Goal: Find specific page/section: Find specific page/section

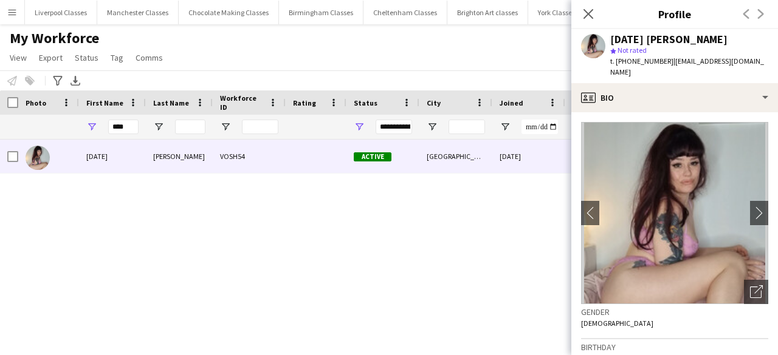
scroll to position [61, 0]
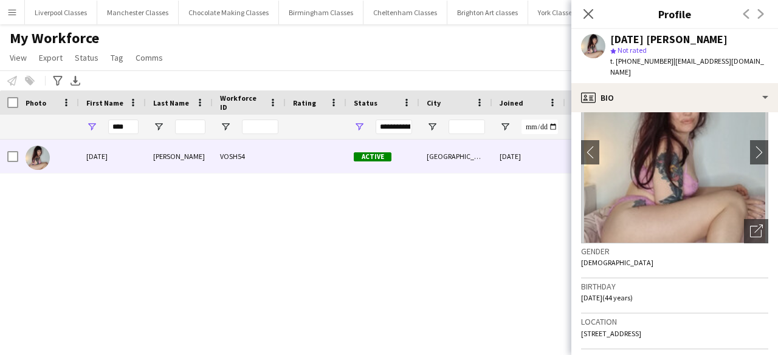
click at [18, 7] on button "Menu" at bounding box center [12, 12] width 24 height 24
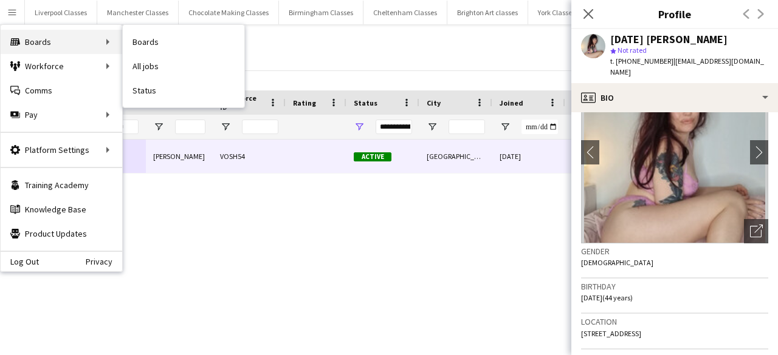
click at [66, 41] on div "Boards Boards" at bounding box center [61, 42] width 121 height 24
click at [227, 39] on link "Boards" at bounding box center [183, 42] width 121 height 24
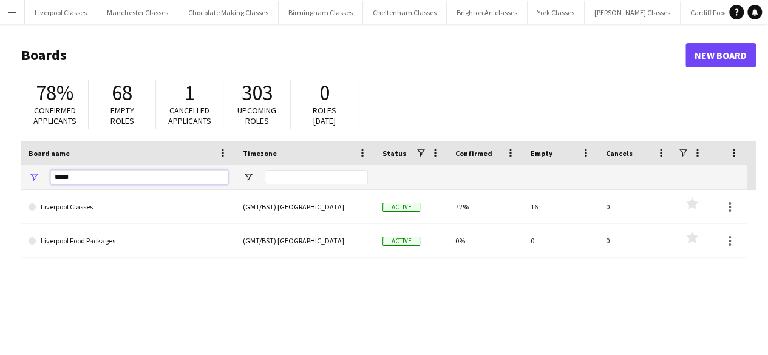
drag, startPoint x: 100, startPoint y: 176, endPoint x: 12, endPoint y: 173, distance: 88.1
click at [16, 176] on main "Boards New Board 78% Confirmed applicants 68 Empty roles 1 Cancelled applicants…" at bounding box center [384, 243] width 768 height 439
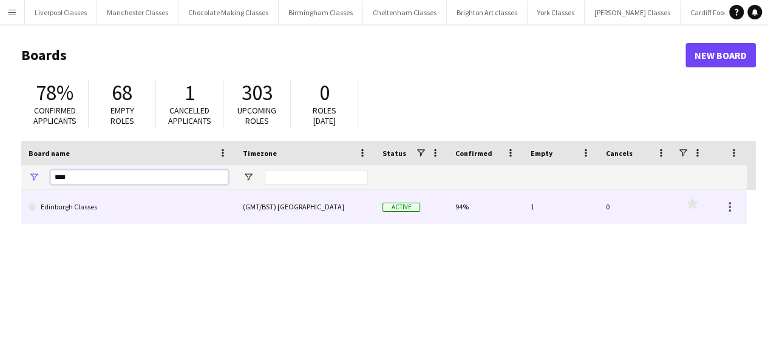
type input "****"
click at [100, 199] on link "Edinburgh Classes" at bounding box center [129, 207] width 200 height 34
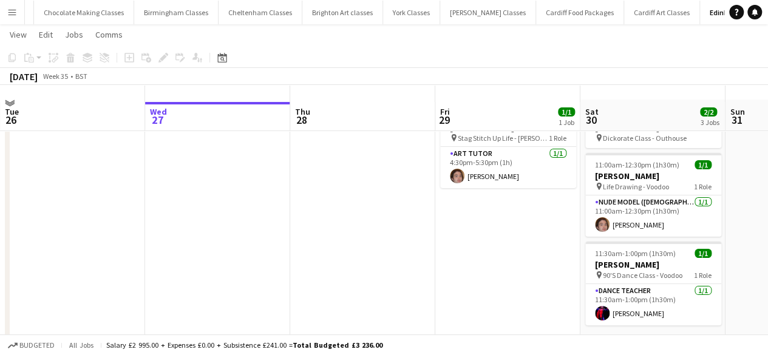
scroll to position [53, 0]
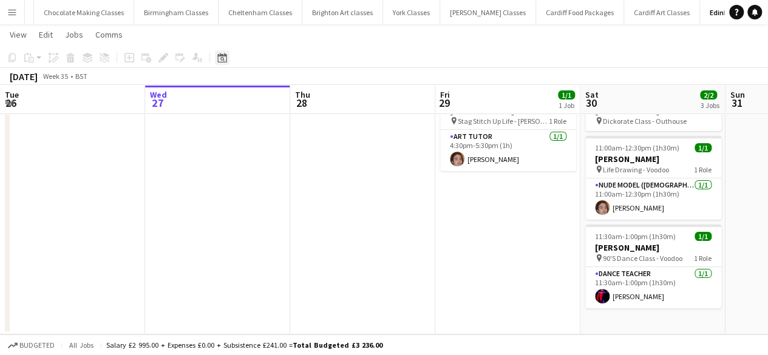
click at [228, 62] on div "Date picker" at bounding box center [222, 57] width 15 height 15
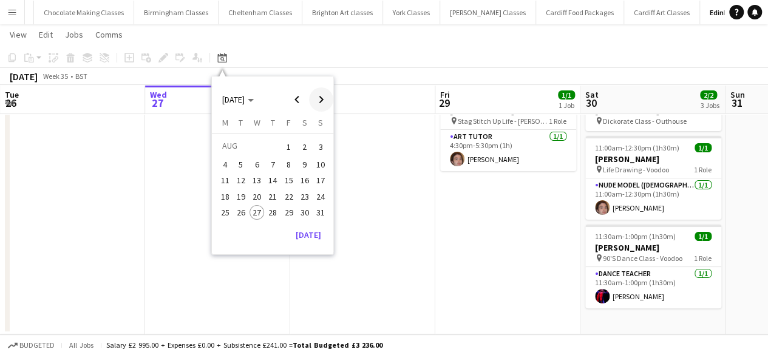
click at [320, 103] on span "Next month" at bounding box center [321, 99] width 24 height 24
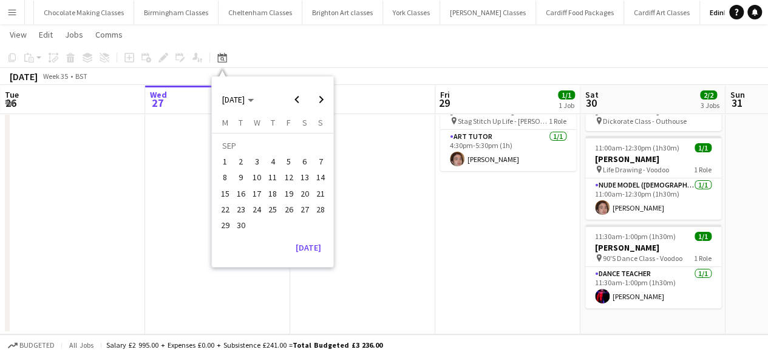
click at [292, 155] on span "5" at bounding box center [289, 161] width 15 height 15
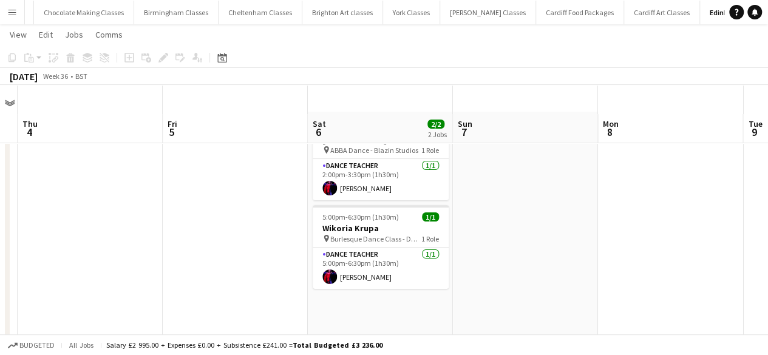
scroll to position [0, 0]
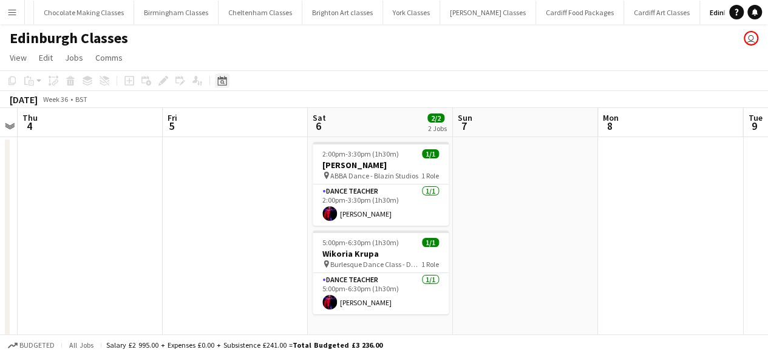
click at [227, 83] on icon at bounding box center [221, 81] width 9 height 10
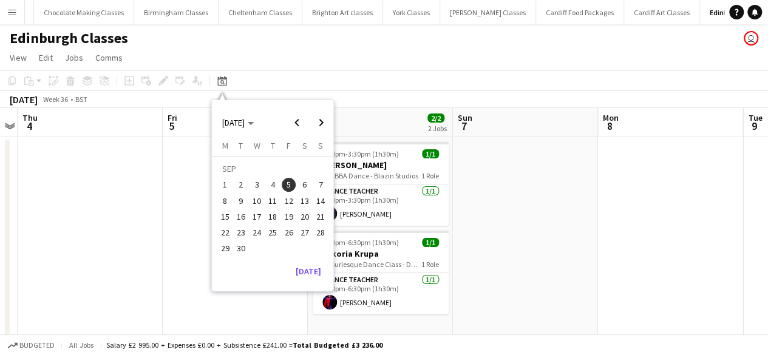
click at [289, 200] on span "12" at bounding box center [289, 201] width 15 height 15
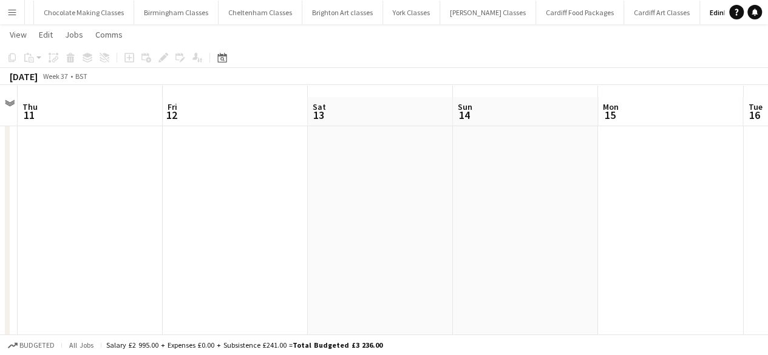
scroll to position [53, 0]
click at [225, 56] on icon at bounding box center [221, 58] width 9 height 10
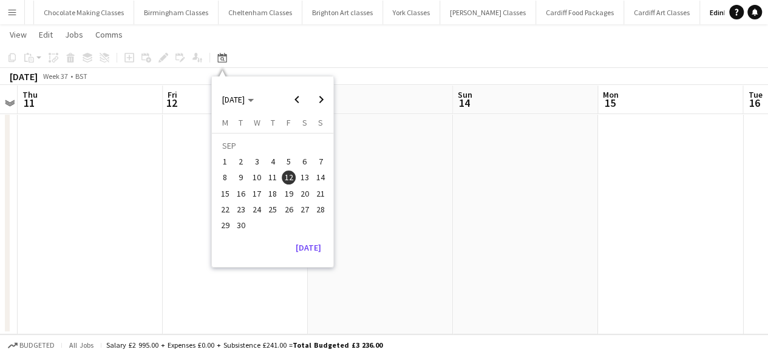
click at [291, 193] on span "19" at bounding box center [289, 193] width 15 height 15
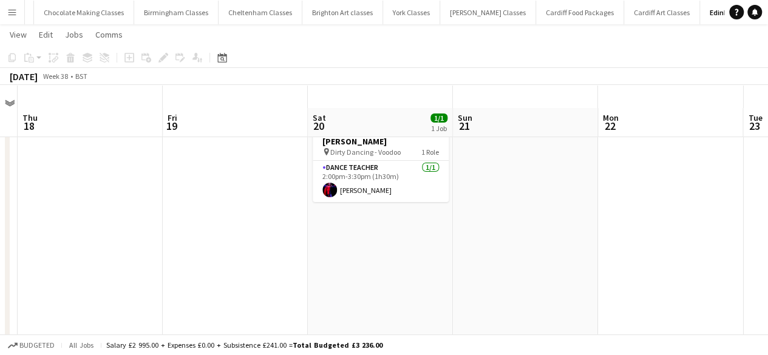
scroll to position [0, 0]
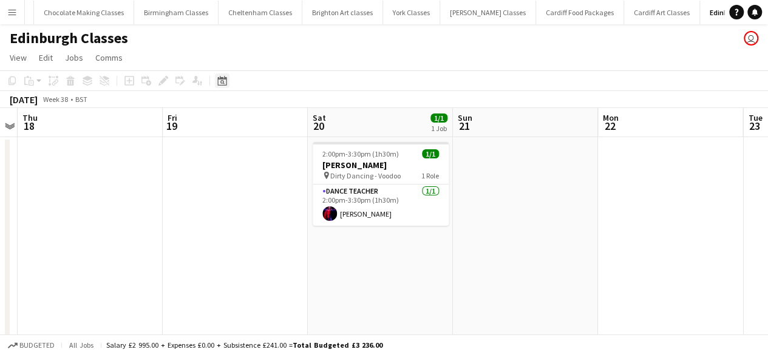
click at [223, 80] on icon "Date picker" at bounding box center [222, 81] width 10 height 10
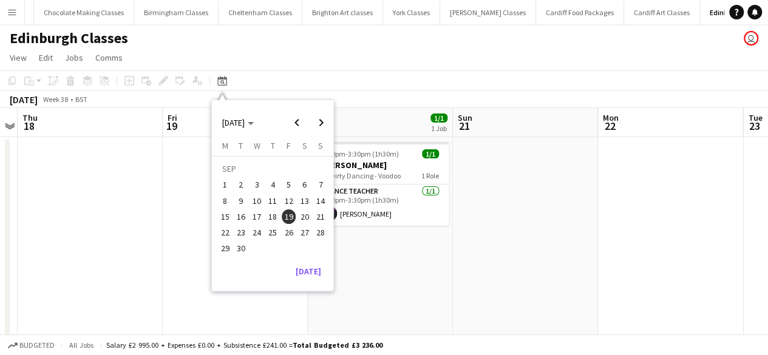
click at [288, 228] on span "26" at bounding box center [289, 232] width 15 height 15
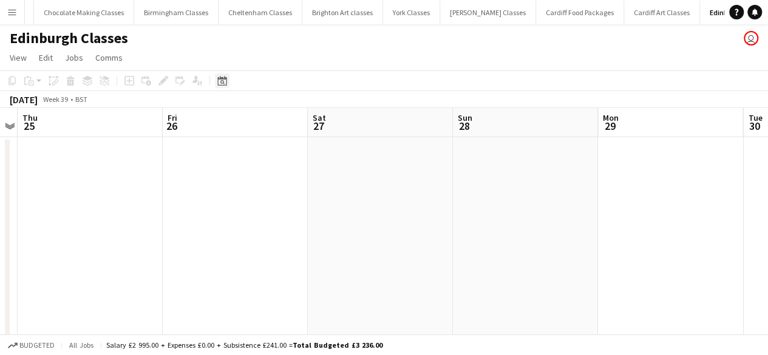
click at [227, 78] on div "Date picker" at bounding box center [222, 81] width 15 height 15
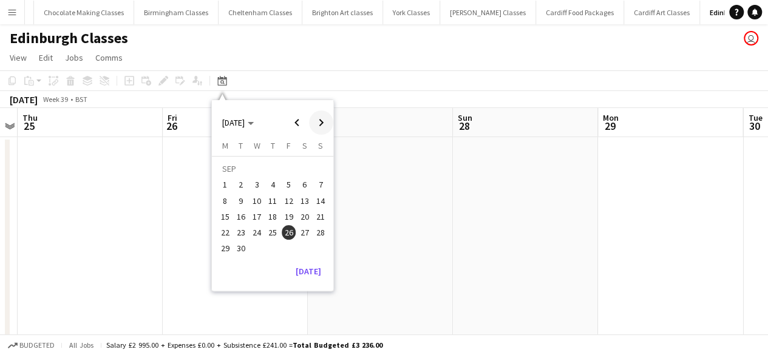
click at [321, 122] on span "Next month" at bounding box center [321, 123] width 24 height 24
click at [300, 192] on button "4" at bounding box center [305, 185] width 16 height 16
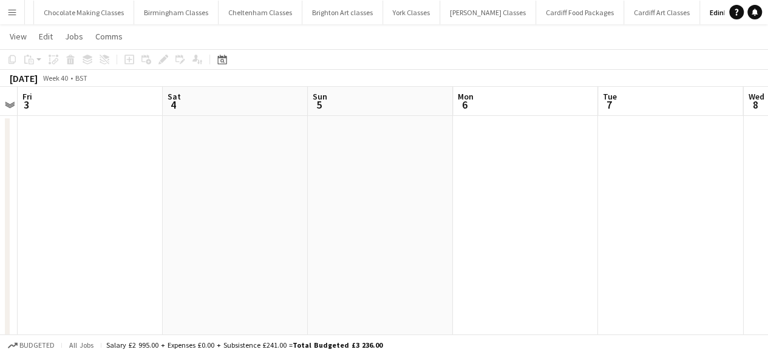
scroll to position [53, 0]
click at [221, 55] on icon at bounding box center [221, 58] width 9 height 10
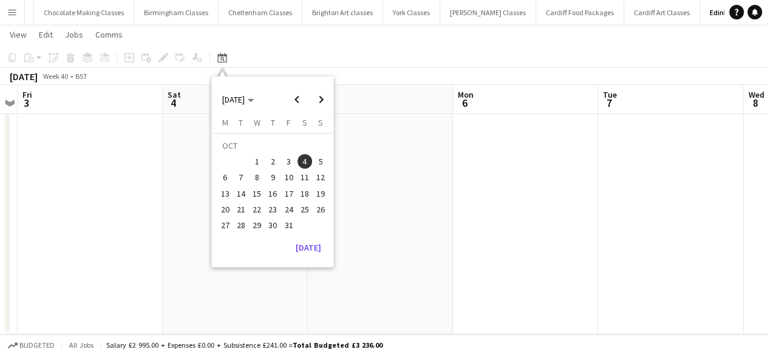
click at [297, 173] on button "11" at bounding box center [305, 177] width 16 height 16
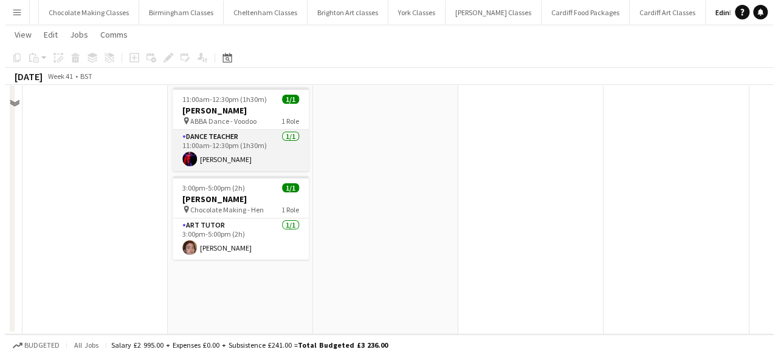
scroll to position [0, 0]
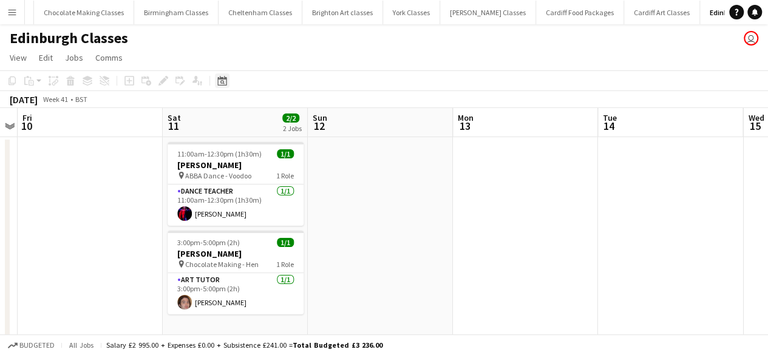
click at [226, 83] on icon "Date picker" at bounding box center [222, 81] width 10 height 10
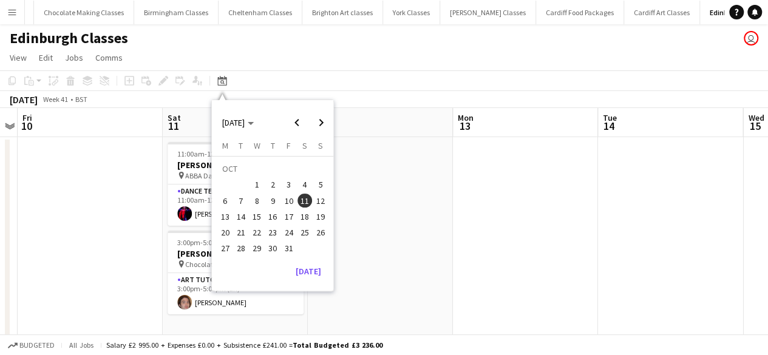
click at [301, 214] on span "18" at bounding box center [305, 217] width 15 height 15
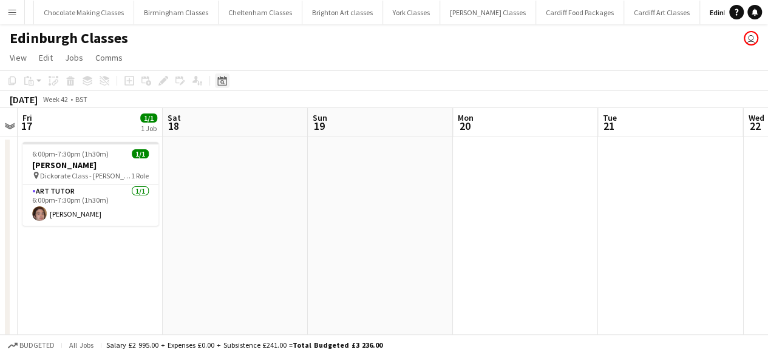
click at [219, 85] on icon at bounding box center [221, 81] width 9 height 10
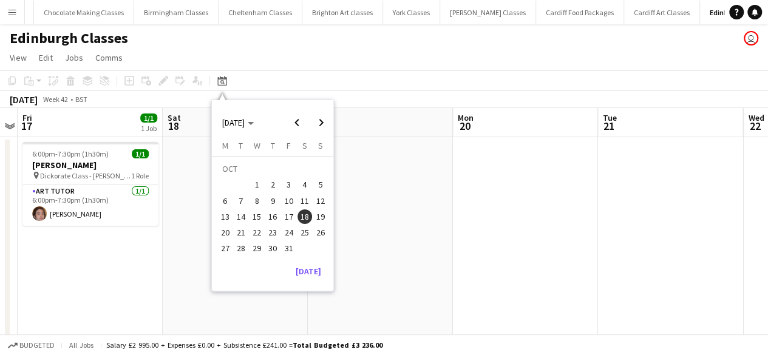
click at [305, 239] on span "25" at bounding box center [305, 232] width 15 height 15
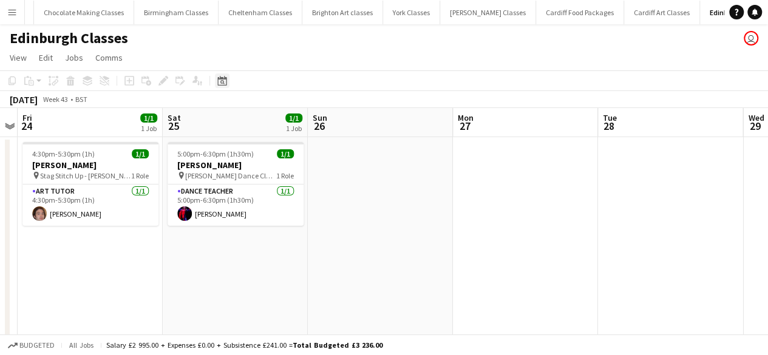
click at [228, 78] on div "Date picker" at bounding box center [222, 81] width 15 height 15
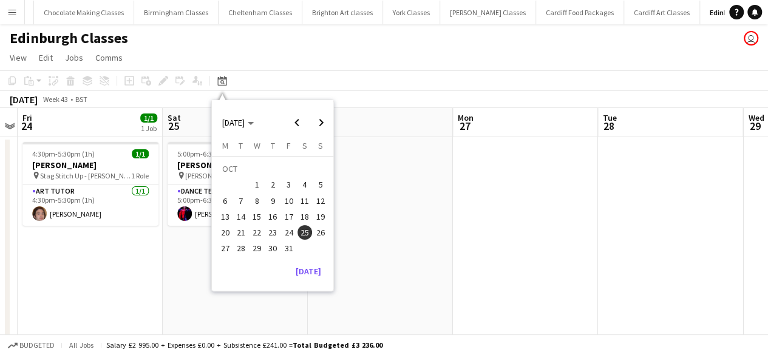
click at [282, 251] on span "31" at bounding box center [289, 249] width 15 height 15
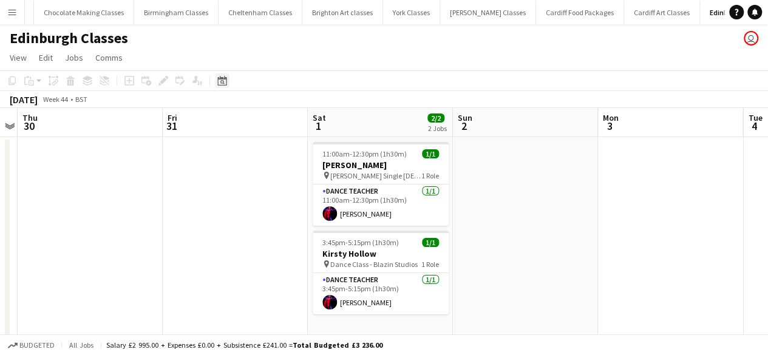
click at [223, 80] on icon "Date picker" at bounding box center [222, 81] width 10 height 10
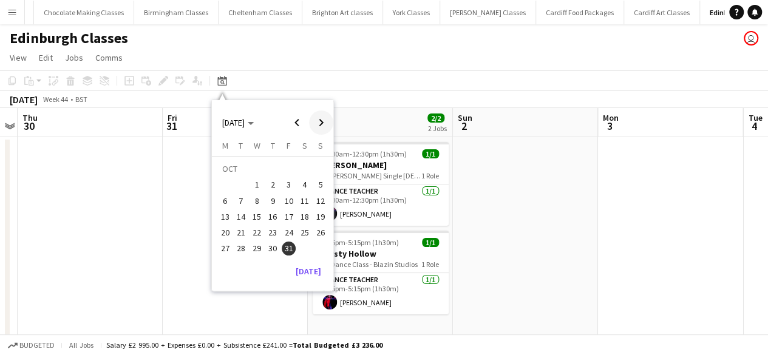
click at [318, 126] on span "Next month" at bounding box center [321, 123] width 24 height 24
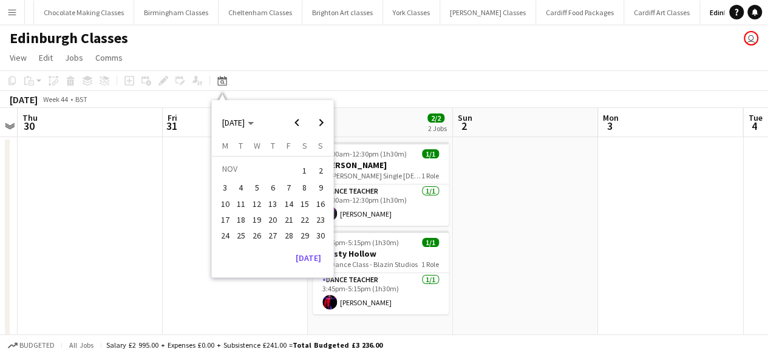
click at [307, 177] on span "1" at bounding box center [305, 170] width 15 height 17
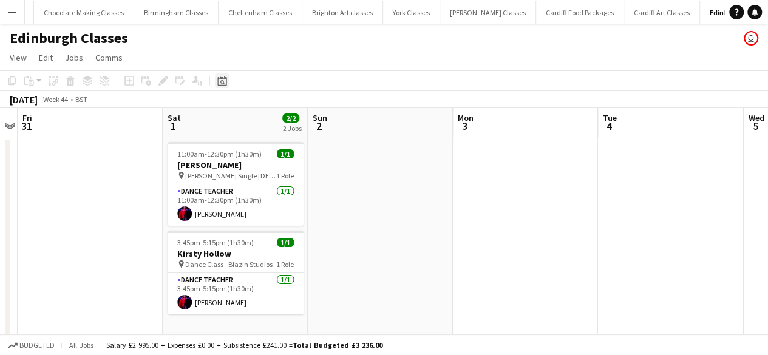
click at [229, 87] on div "Date picker" at bounding box center [222, 81] width 15 height 15
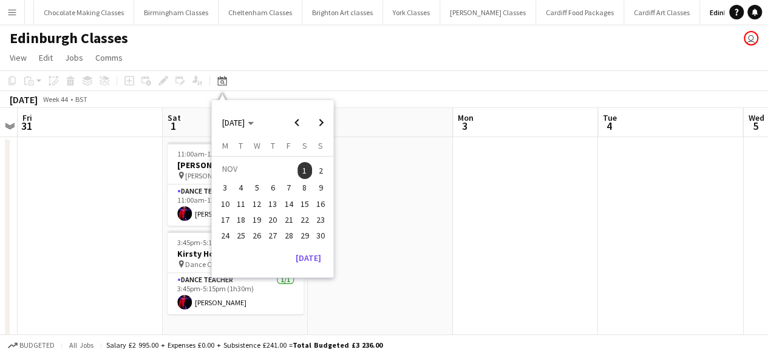
click at [293, 183] on span "7" at bounding box center [289, 188] width 15 height 15
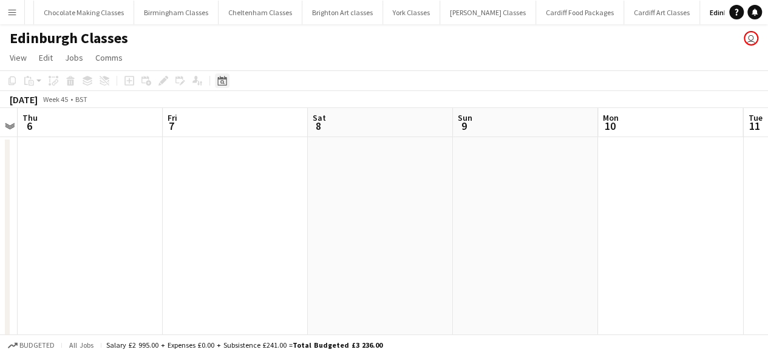
click at [229, 77] on div "Date picker" at bounding box center [222, 81] width 15 height 15
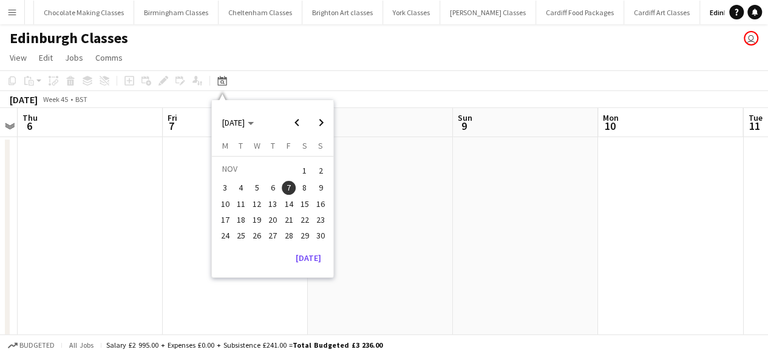
click at [287, 199] on span "14" at bounding box center [289, 204] width 15 height 15
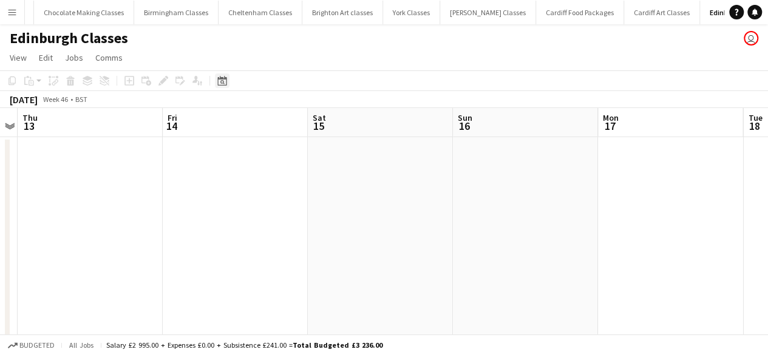
click at [222, 85] on icon at bounding box center [221, 81] width 9 height 10
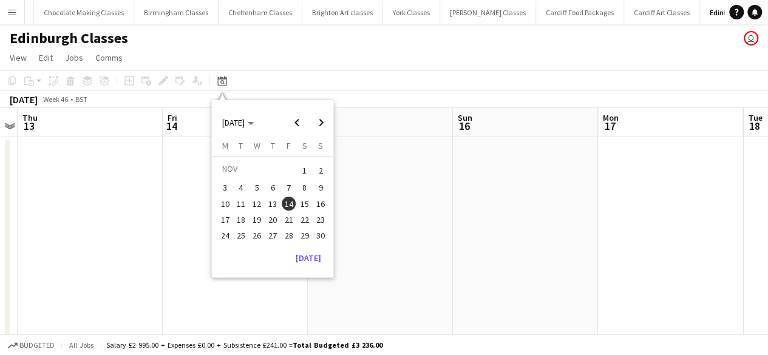
click at [303, 218] on span "22" at bounding box center [305, 220] width 15 height 15
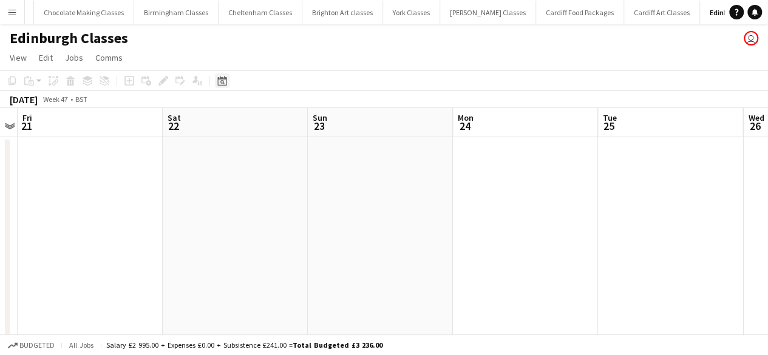
click at [226, 88] on app-toolbar "Copy Paste Paste Ctrl+V Paste with crew Ctrl+Shift+V Paste linked Job [GEOGRAPH…" at bounding box center [384, 80] width 768 height 21
click at [224, 89] on app-toolbar "Copy Paste Paste Ctrl+V Paste with crew Ctrl+Shift+V Paste linked Job [GEOGRAPH…" at bounding box center [384, 80] width 768 height 21
click at [227, 84] on icon at bounding box center [221, 81] width 9 height 10
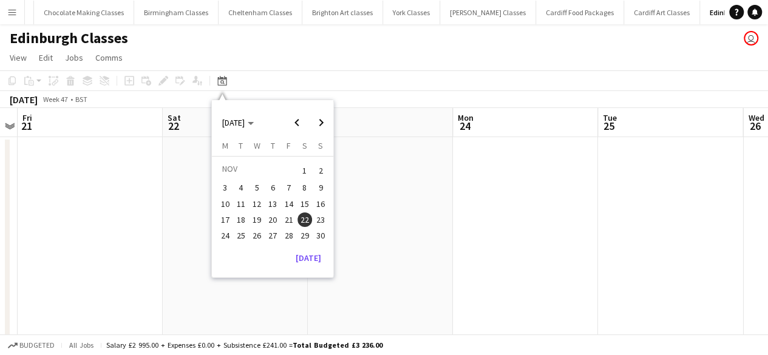
click at [288, 231] on span "28" at bounding box center [289, 235] width 15 height 15
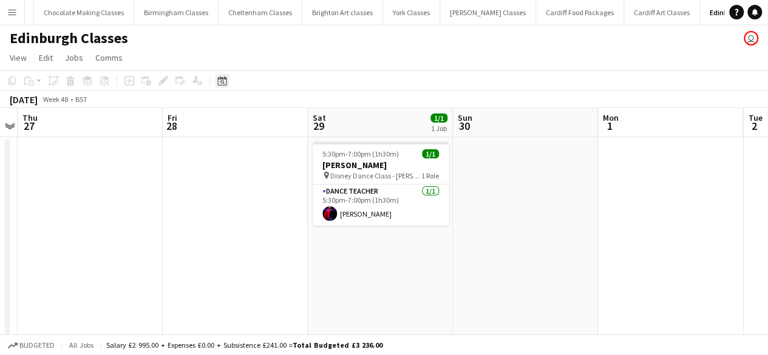
click at [226, 82] on icon at bounding box center [221, 81] width 9 height 10
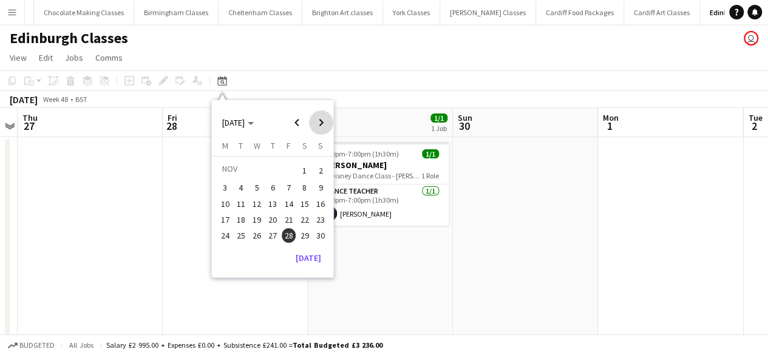
click at [326, 125] on span "Next month" at bounding box center [321, 123] width 24 height 24
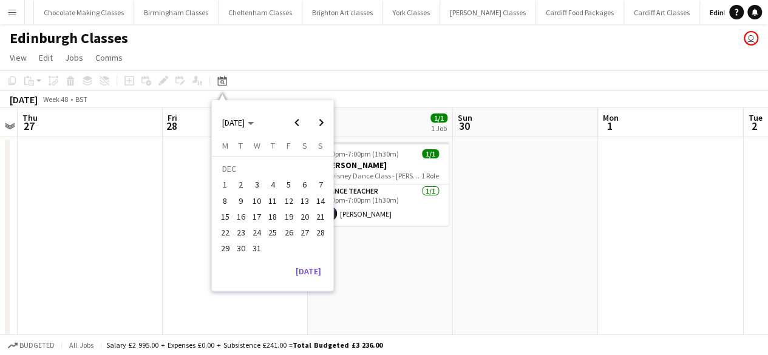
click at [303, 182] on span "6" at bounding box center [305, 185] width 15 height 15
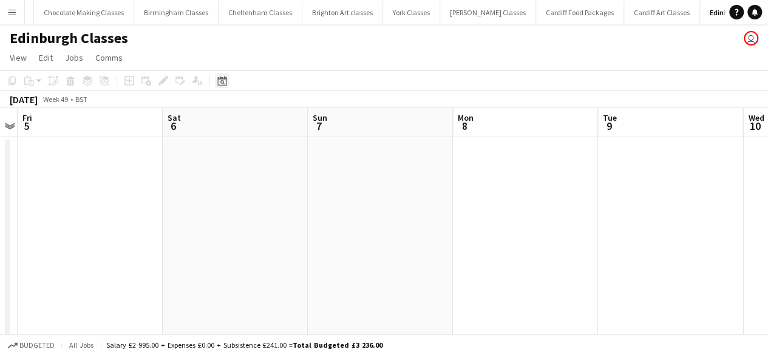
click at [226, 86] on icon at bounding box center [221, 81] width 9 height 10
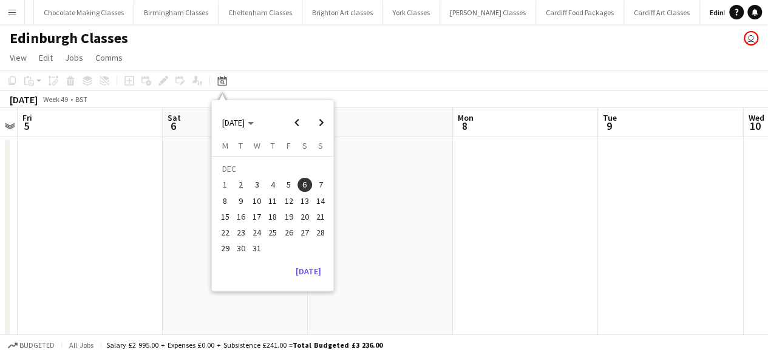
click at [295, 207] on button "12" at bounding box center [289, 201] width 16 height 16
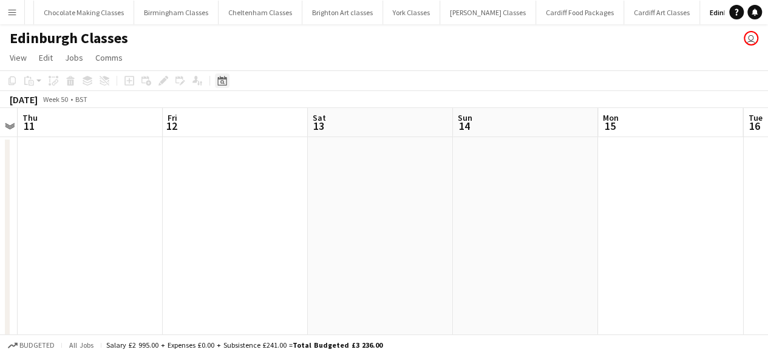
click at [219, 80] on icon "Date picker" at bounding box center [222, 81] width 10 height 10
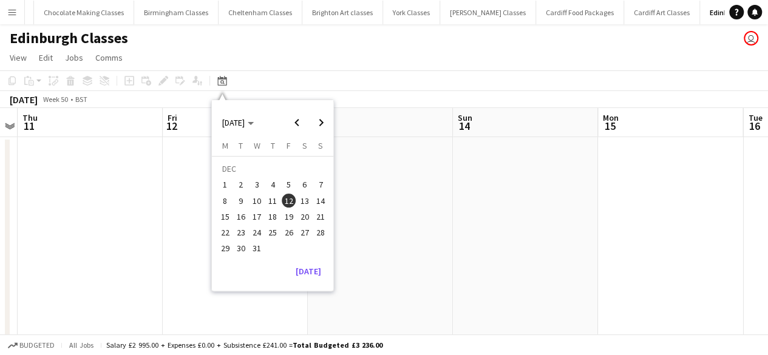
click at [292, 217] on span "19" at bounding box center [289, 217] width 15 height 15
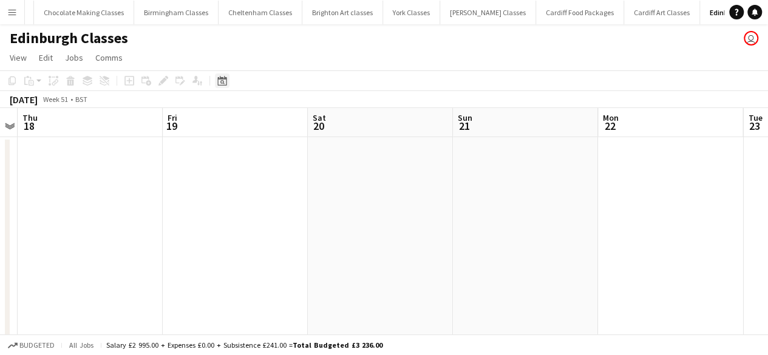
click at [225, 77] on icon at bounding box center [221, 81] width 9 height 10
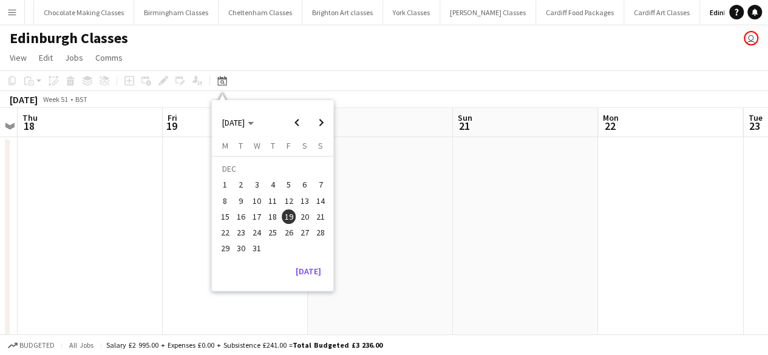
click at [291, 231] on span "26" at bounding box center [289, 232] width 15 height 15
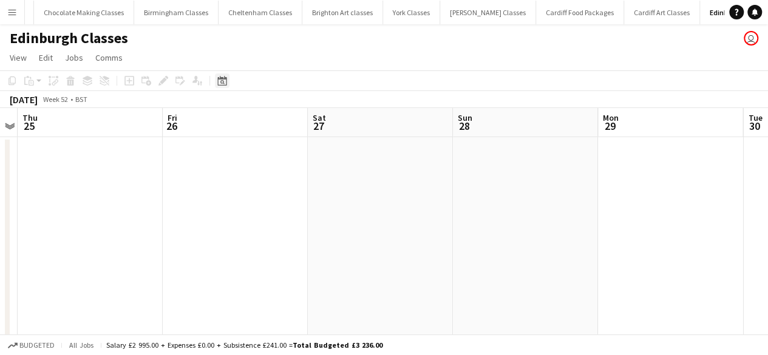
click at [228, 84] on div "Date picker" at bounding box center [222, 81] width 15 height 15
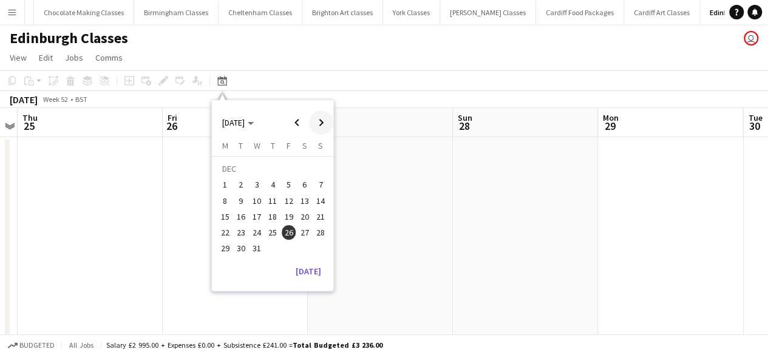
click at [318, 120] on span "Next month" at bounding box center [321, 123] width 24 height 24
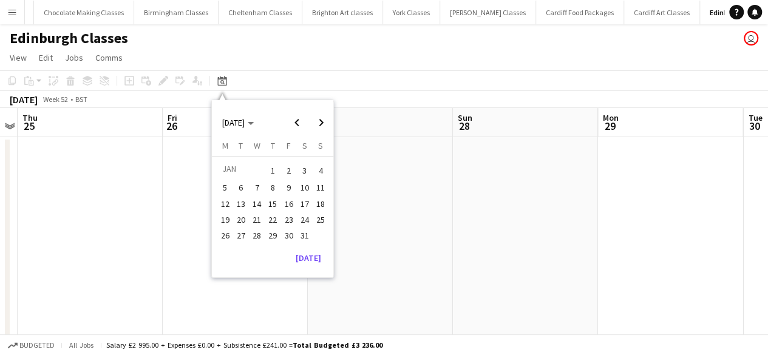
click at [289, 165] on span "2" at bounding box center [289, 170] width 15 height 17
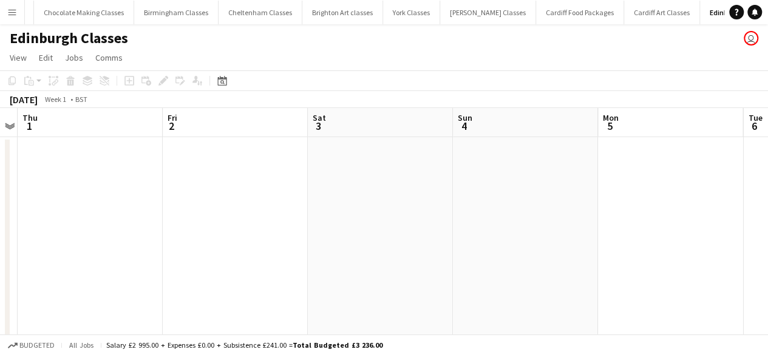
click at [224, 89] on app-toolbar "Copy Paste Paste Ctrl+V Paste with crew Ctrl+Shift+V Paste linked Job [GEOGRAPH…" at bounding box center [384, 80] width 768 height 21
click at [225, 84] on icon "Date picker" at bounding box center [222, 81] width 10 height 10
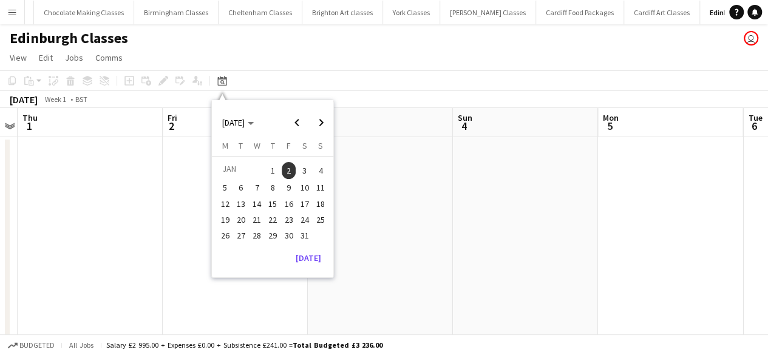
click at [297, 194] on button "10" at bounding box center [305, 188] width 16 height 16
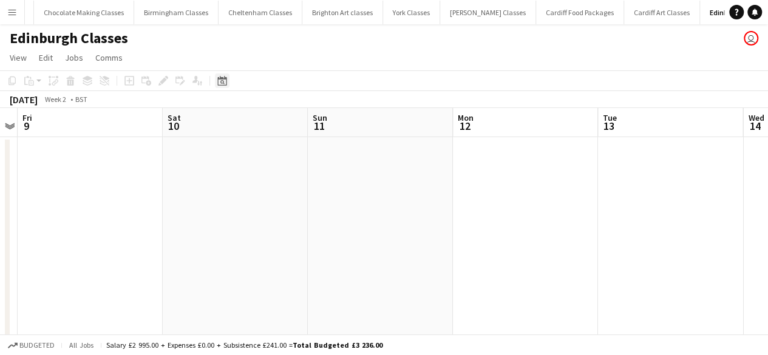
click at [219, 83] on icon "Date picker" at bounding box center [222, 81] width 10 height 10
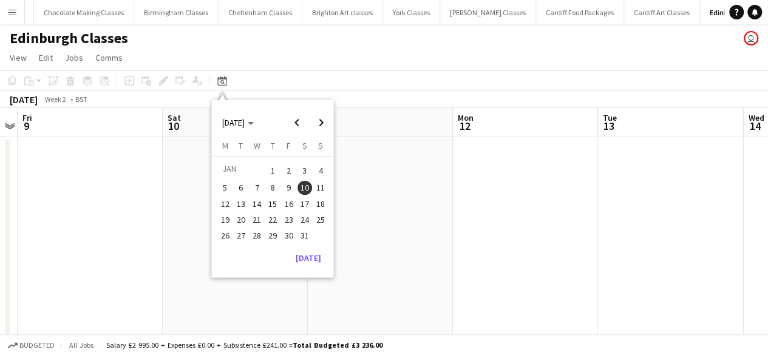
click at [292, 208] on span "16" at bounding box center [289, 204] width 15 height 15
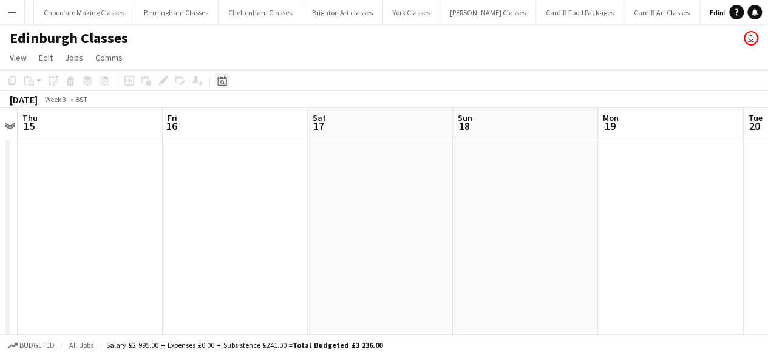
click at [222, 80] on icon at bounding box center [223, 82] width 4 height 4
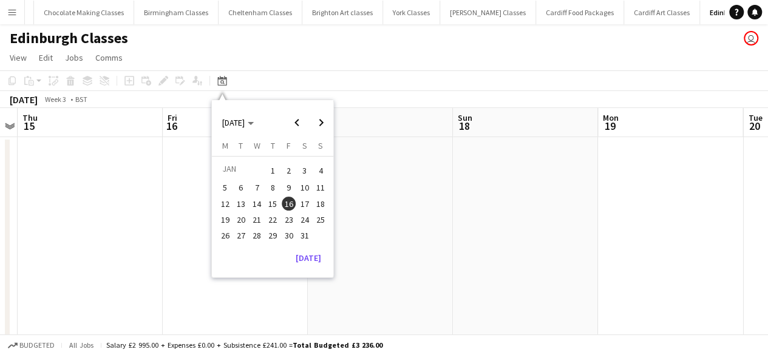
click at [295, 224] on button "23" at bounding box center [289, 220] width 16 height 16
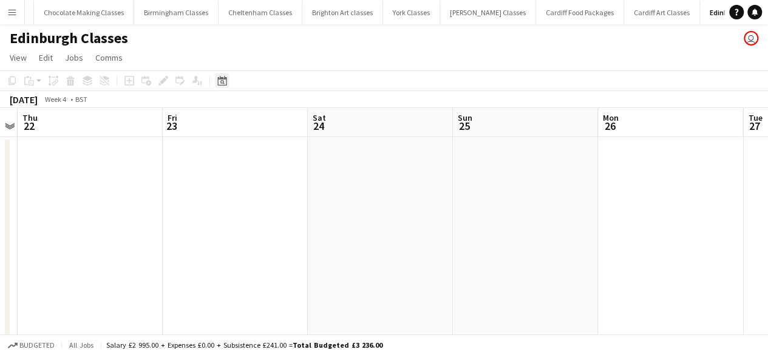
click at [221, 85] on icon at bounding box center [221, 81] width 9 height 10
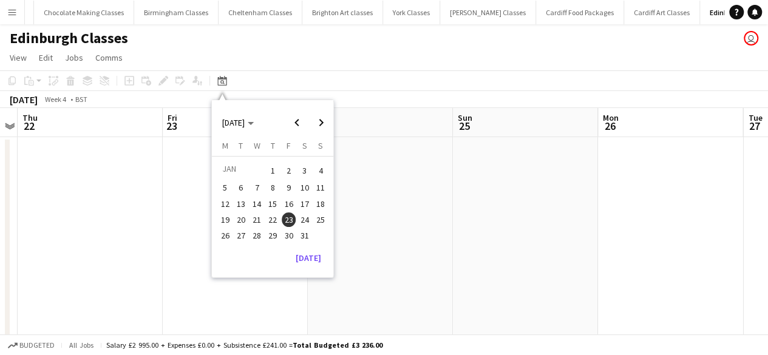
click at [285, 233] on span "30" at bounding box center [289, 235] width 15 height 15
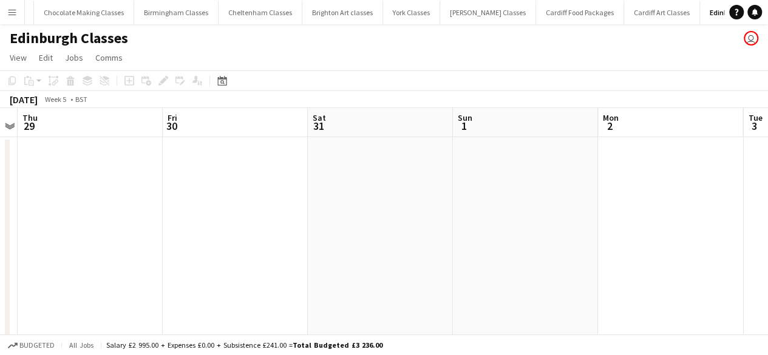
click at [5, 9] on button "Menu" at bounding box center [12, 12] width 24 height 24
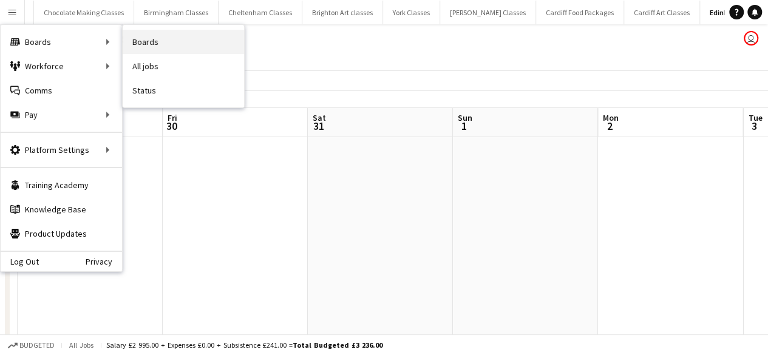
click at [166, 35] on link "Boards" at bounding box center [183, 42] width 121 height 24
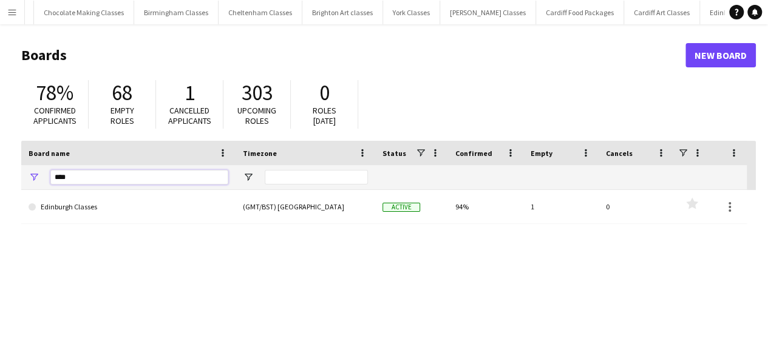
drag, startPoint x: 96, startPoint y: 183, endPoint x: 33, endPoint y: 180, distance: 63.3
click at [33, 180] on div "****" at bounding box center [128, 177] width 214 height 24
type input "*****"
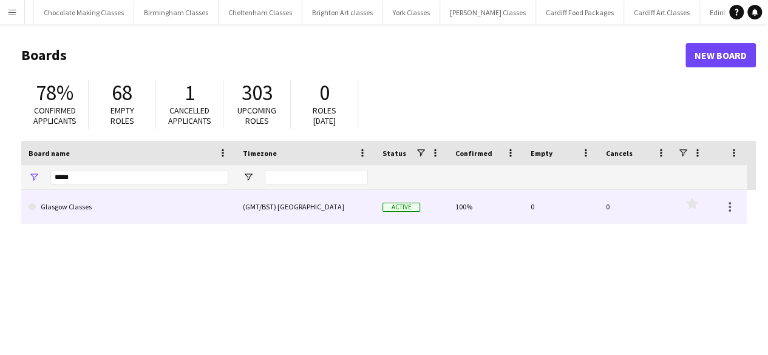
click at [62, 196] on link "Glasgow Classes" at bounding box center [129, 207] width 200 height 34
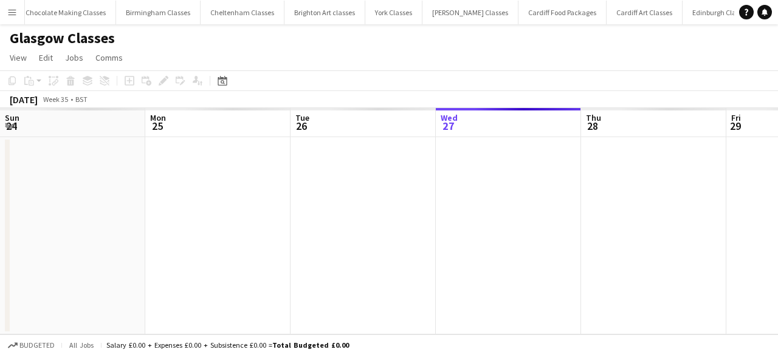
scroll to position [0, 290]
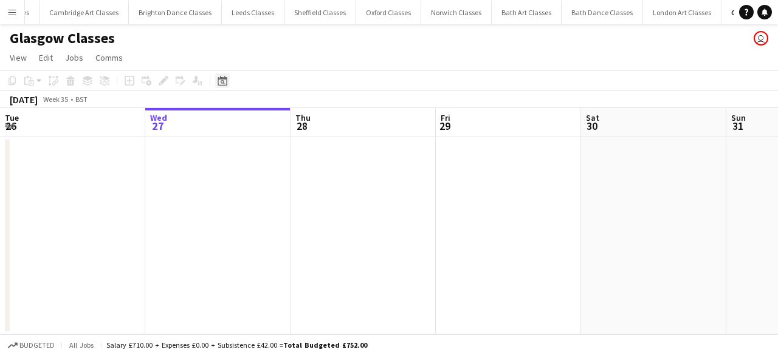
click at [216, 84] on div "Date picker" at bounding box center [222, 81] width 15 height 15
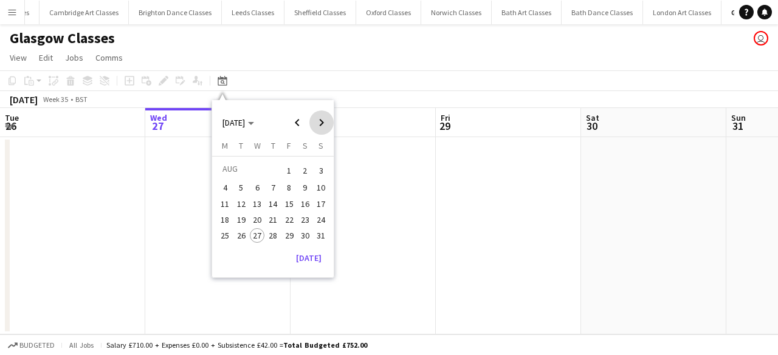
click at [326, 128] on span "Next month" at bounding box center [321, 123] width 24 height 24
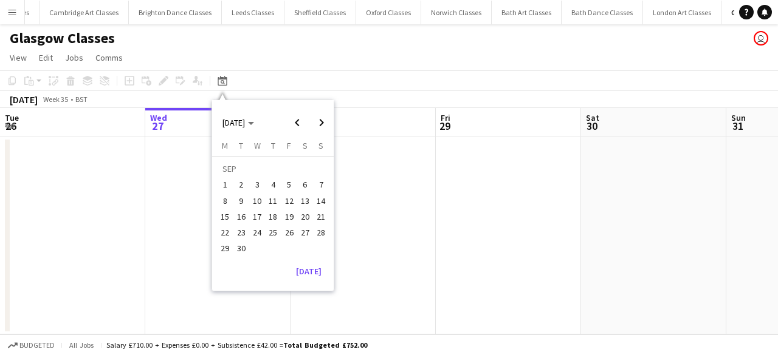
click at [293, 182] on span "5" at bounding box center [289, 185] width 15 height 15
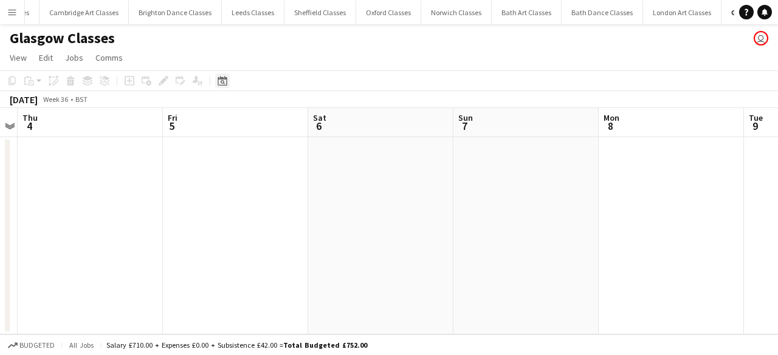
click at [221, 75] on div "Date picker" at bounding box center [222, 81] width 15 height 15
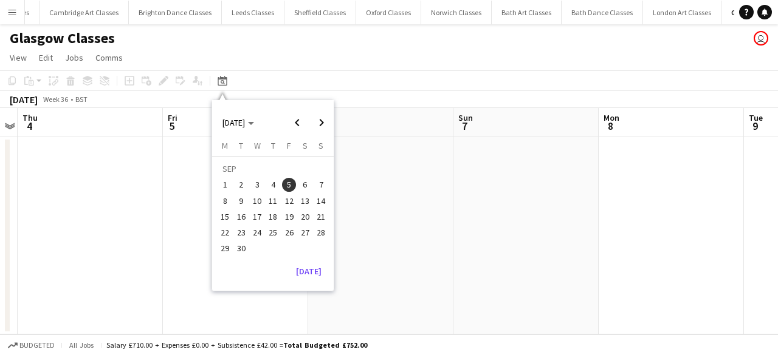
click at [286, 194] on span "12" at bounding box center [289, 201] width 15 height 15
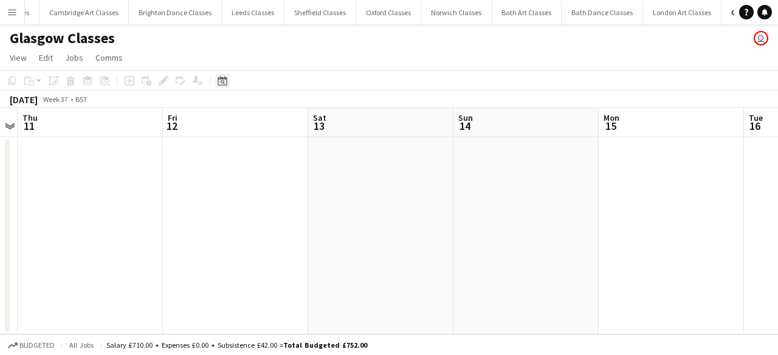
click at [229, 80] on div "Date picker" at bounding box center [222, 81] width 15 height 15
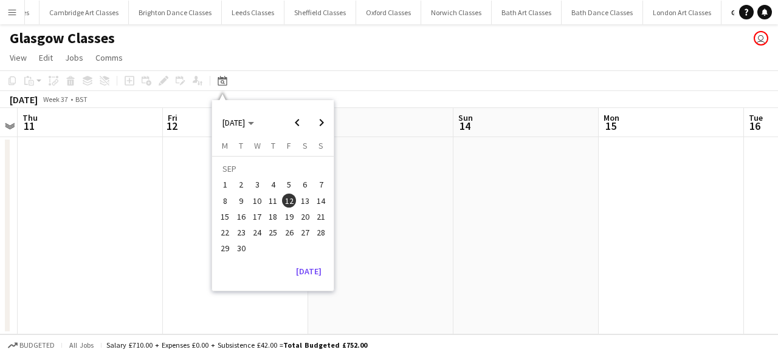
click at [282, 210] on button "19" at bounding box center [289, 217] width 16 height 16
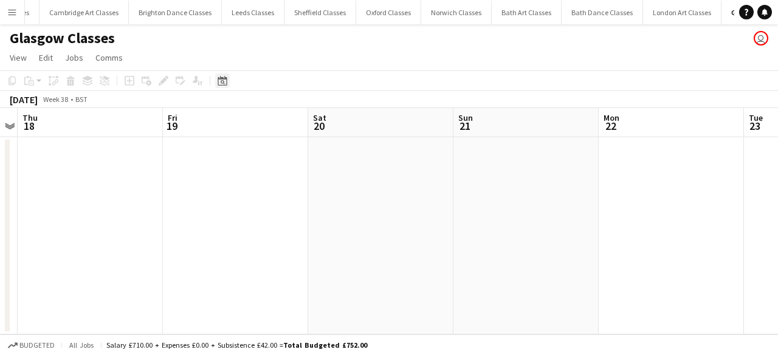
click at [219, 80] on icon "Date picker" at bounding box center [222, 81] width 10 height 10
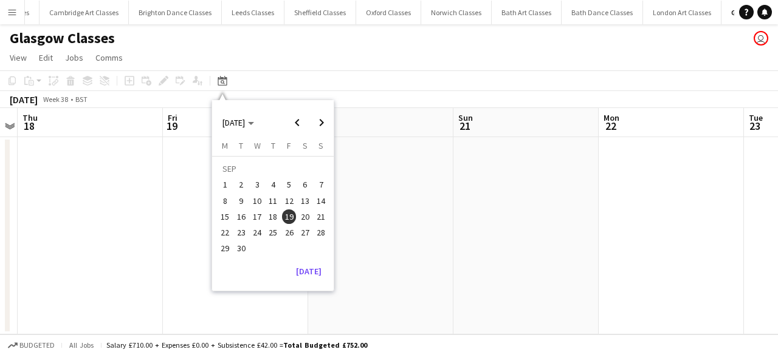
click at [305, 234] on span "27" at bounding box center [305, 232] width 15 height 15
